Goal: Information Seeking & Learning: Learn about a topic

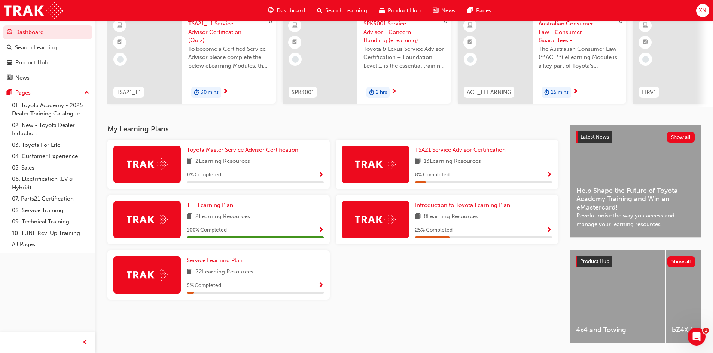
scroll to position [75, 0]
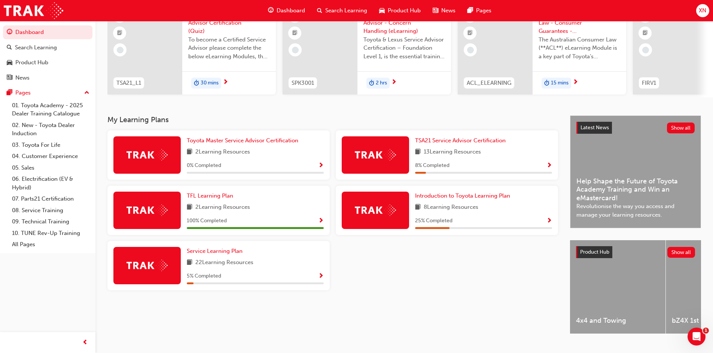
click at [551, 165] on span "Show Progress" at bounding box center [549, 166] width 6 height 7
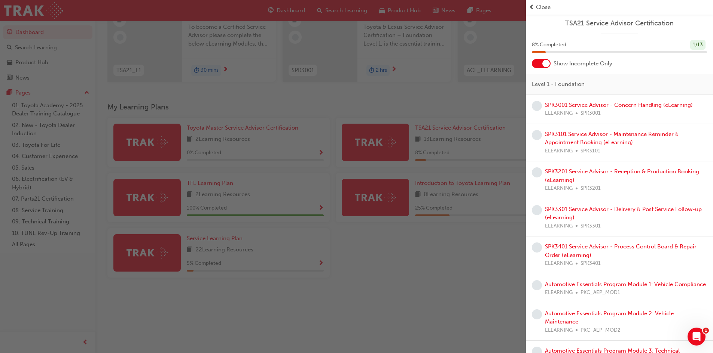
scroll to position [0, 0]
click at [428, 93] on div "button" at bounding box center [263, 176] width 526 height 353
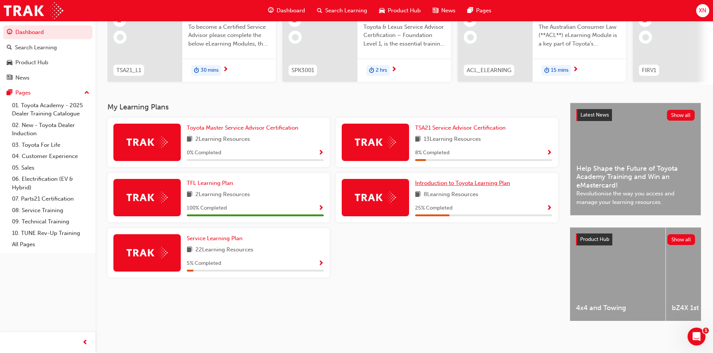
click at [465, 183] on span "Introduction to Toyota Learning Plan" at bounding box center [462, 183] width 95 height 7
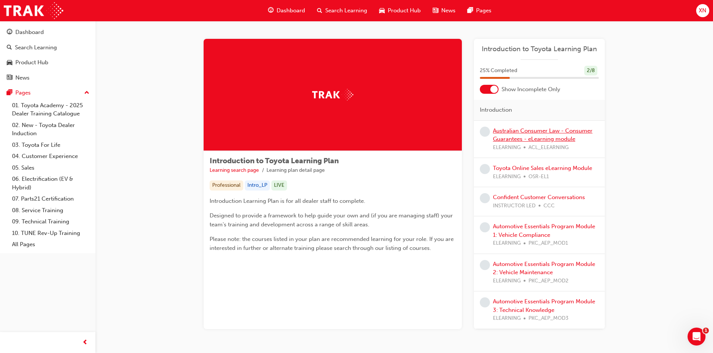
click at [547, 137] on link "Australian Consumer Law - Consumer Guarantees - eLearning module" at bounding box center [543, 135] width 100 height 15
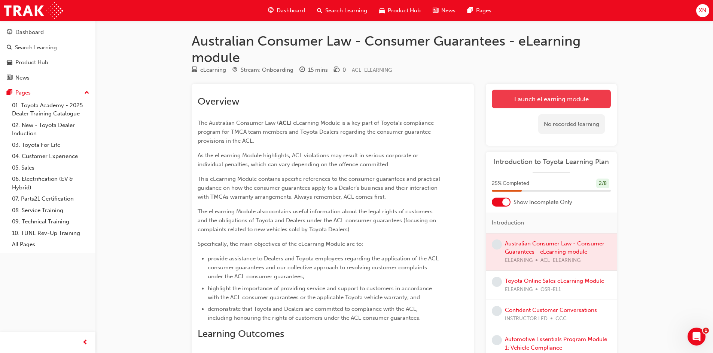
click at [535, 94] on link "Launch eLearning module" at bounding box center [551, 99] width 119 height 19
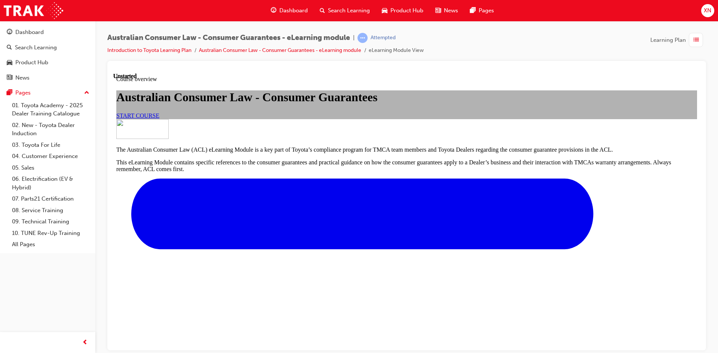
click at [159, 119] on link "START COURSE" at bounding box center [137, 115] width 43 height 6
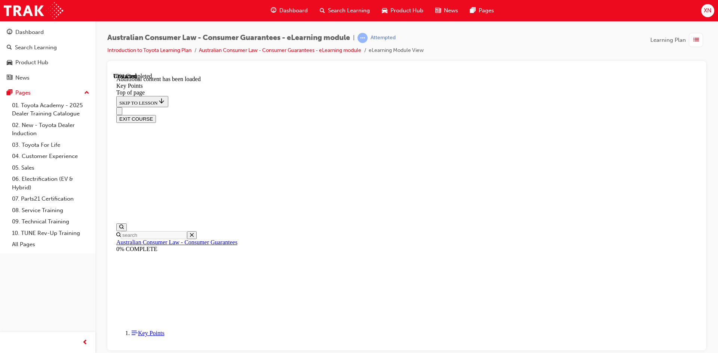
scroll to position [965, 0]
click at [650, 115] on div "EXIT COURSE" at bounding box center [406, 119] width 581 height 8
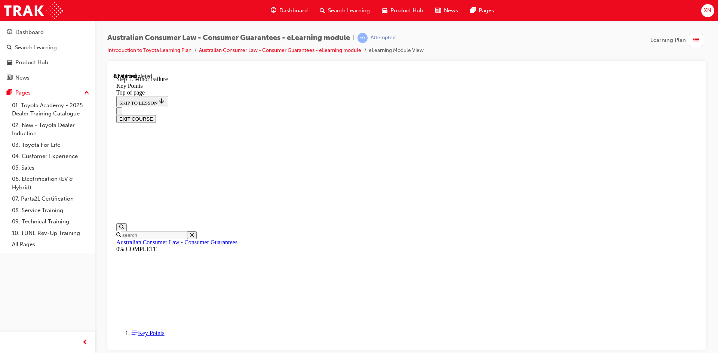
scroll to position [1164, 0]
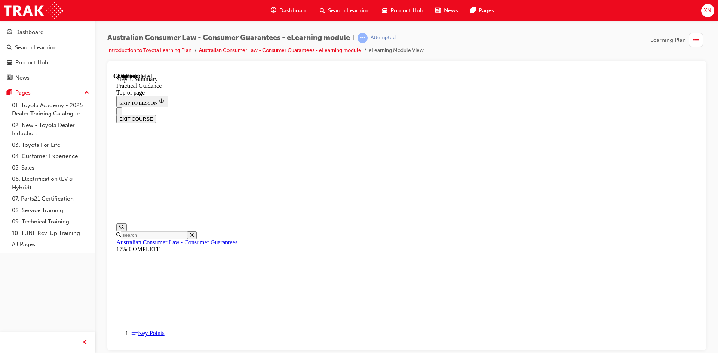
drag, startPoint x: 315, startPoint y: 144, endPoint x: 315, endPoint y: 150, distance: 5.6
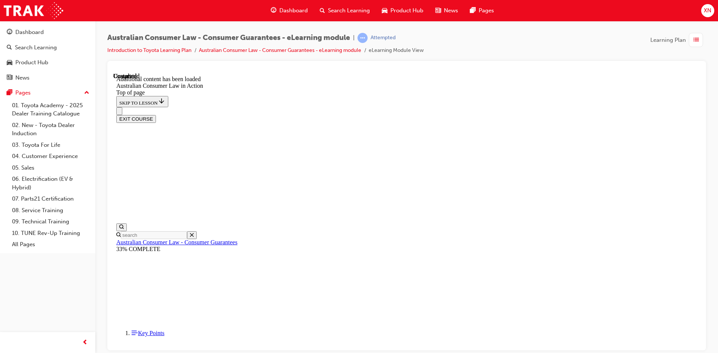
scroll to position [1977, 0]
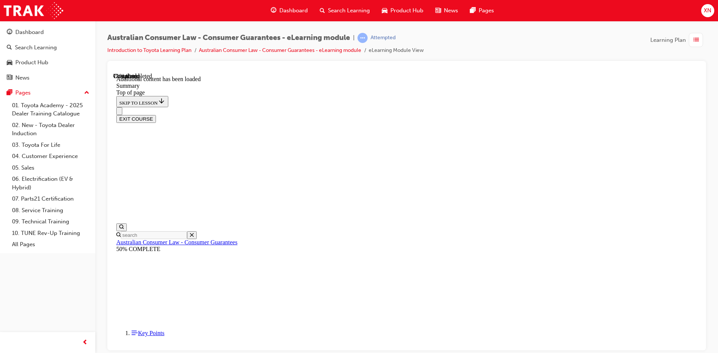
scroll to position [538, 0]
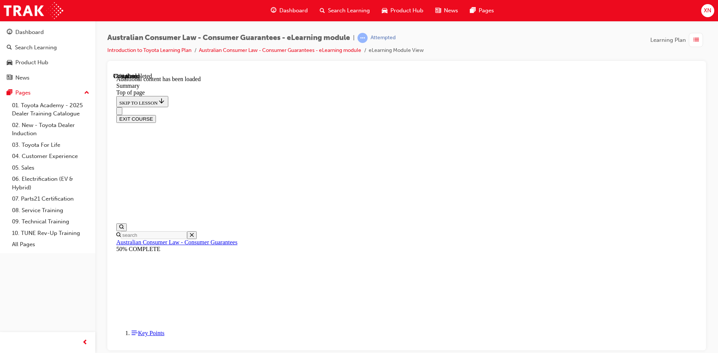
scroll to position [541, 0]
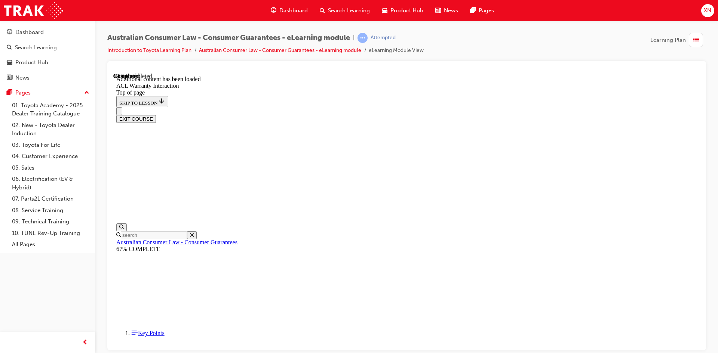
drag, startPoint x: 320, startPoint y: 227, endPoint x: 321, endPoint y: 236, distance: 9.8
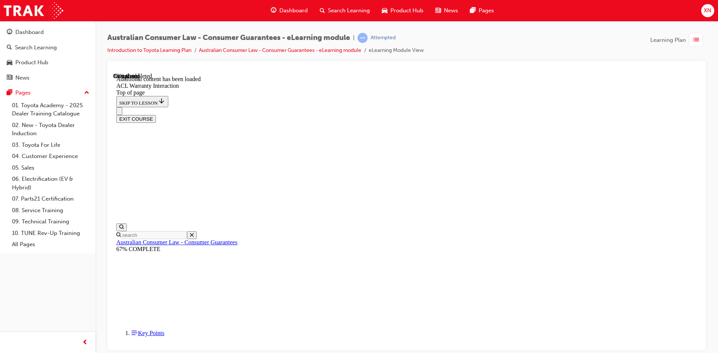
click at [156, 115] on button "EXIT COURSE" at bounding box center [136, 119] width 40 height 8
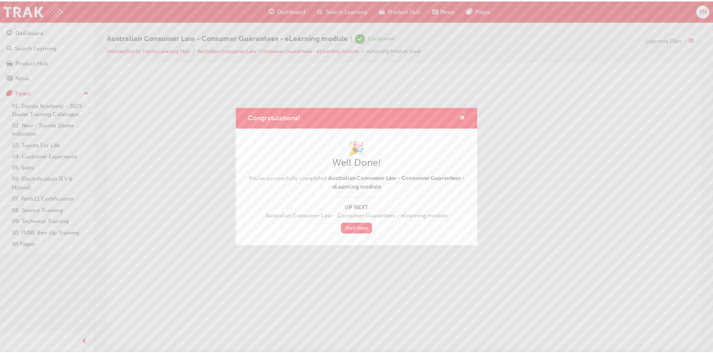
scroll to position [0, 0]
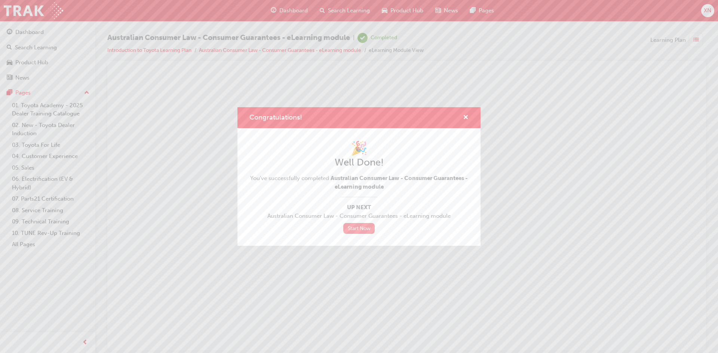
click at [365, 231] on link "Start Now" at bounding box center [358, 228] width 31 height 11
click at [362, 227] on link "Start Now" at bounding box center [358, 228] width 31 height 11
click at [356, 229] on link "Start Now" at bounding box center [358, 228] width 31 height 11
click at [367, 226] on link "Start Now" at bounding box center [358, 228] width 31 height 11
click at [469, 117] on div "Congratulations!" at bounding box center [359, 117] width 243 height 21
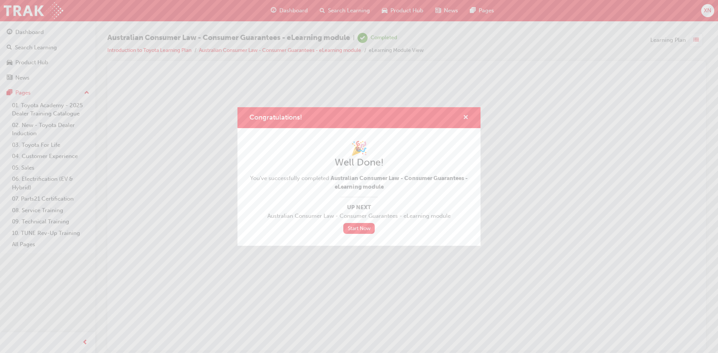
click at [467, 117] on span "cross-icon" at bounding box center [466, 118] width 6 height 7
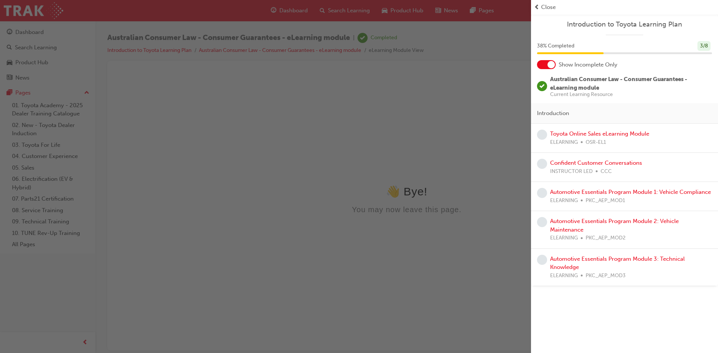
click at [612, 137] on div "Toyota Online Sales eLearning Module ELEARNING OSR-EL1" at bounding box center [599, 138] width 99 height 17
click at [614, 135] on link "Toyota Online Sales eLearning Module" at bounding box center [599, 134] width 99 height 7
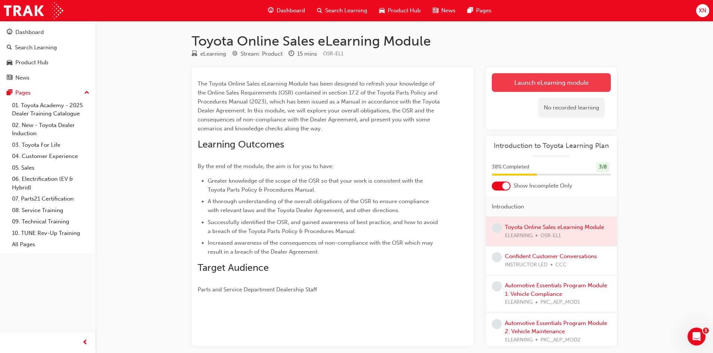
click at [553, 84] on link "Launch eLearning module" at bounding box center [551, 82] width 119 height 19
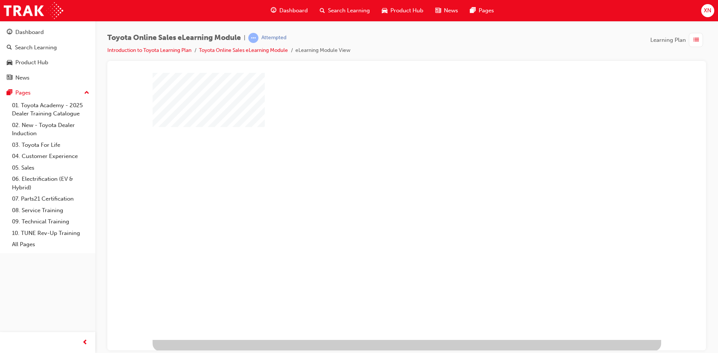
scroll to position [3, 0]
click at [385, 183] on div "play" at bounding box center [385, 183] width 0 height 0
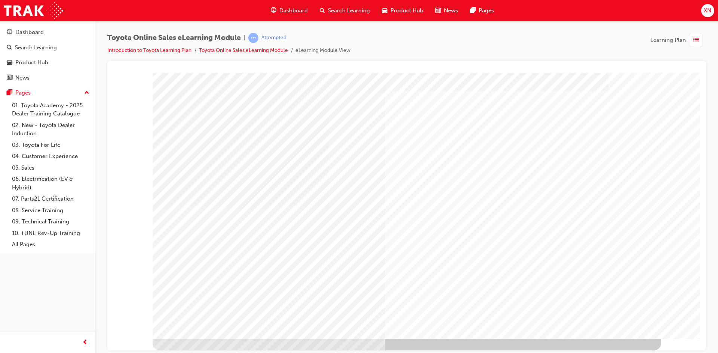
scroll to position [0, 0]
